Goal: Go to known website: Go to known website

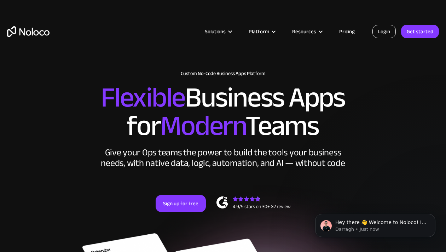
click at [387, 38] on link "Login" at bounding box center [384, 31] width 23 height 13
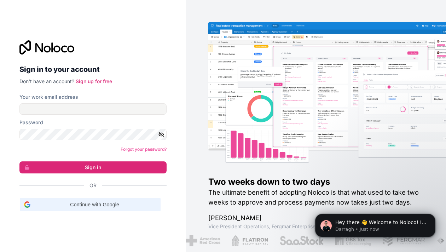
click at [115, 204] on span "Continue with Google" at bounding box center [94, 204] width 123 height 7
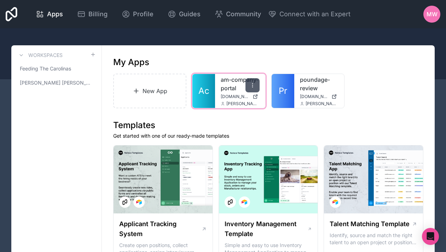
click at [255, 86] on icon at bounding box center [253, 85] width 6 height 6
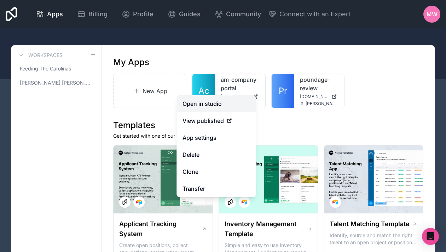
click at [202, 108] on link "Open in studio" at bounding box center [216, 103] width 79 height 17
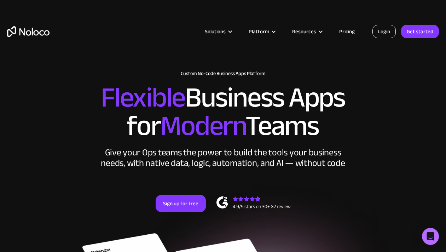
click at [390, 31] on link "Login" at bounding box center [384, 31] width 23 height 13
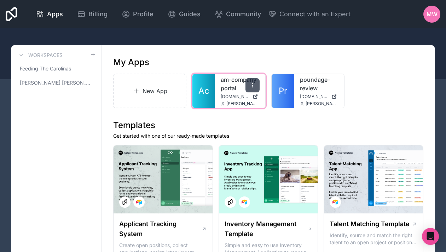
click at [252, 82] on icon at bounding box center [253, 85] width 6 height 6
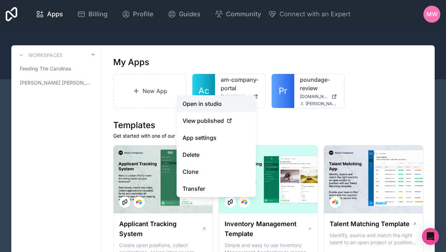
click at [216, 102] on link "Open in studio" at bounding box center [216, 103] width 79 height 17
